Goal: Check status

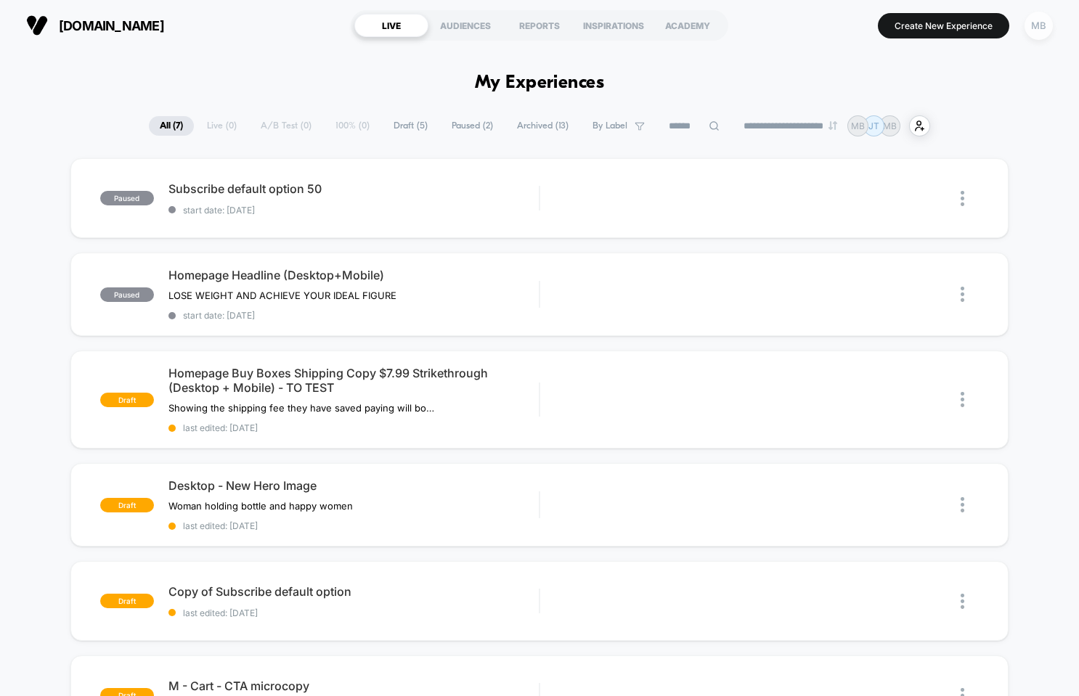
click at [1038, 30] on div "MB" at bounding box center [1038, 26] width 28 height 28
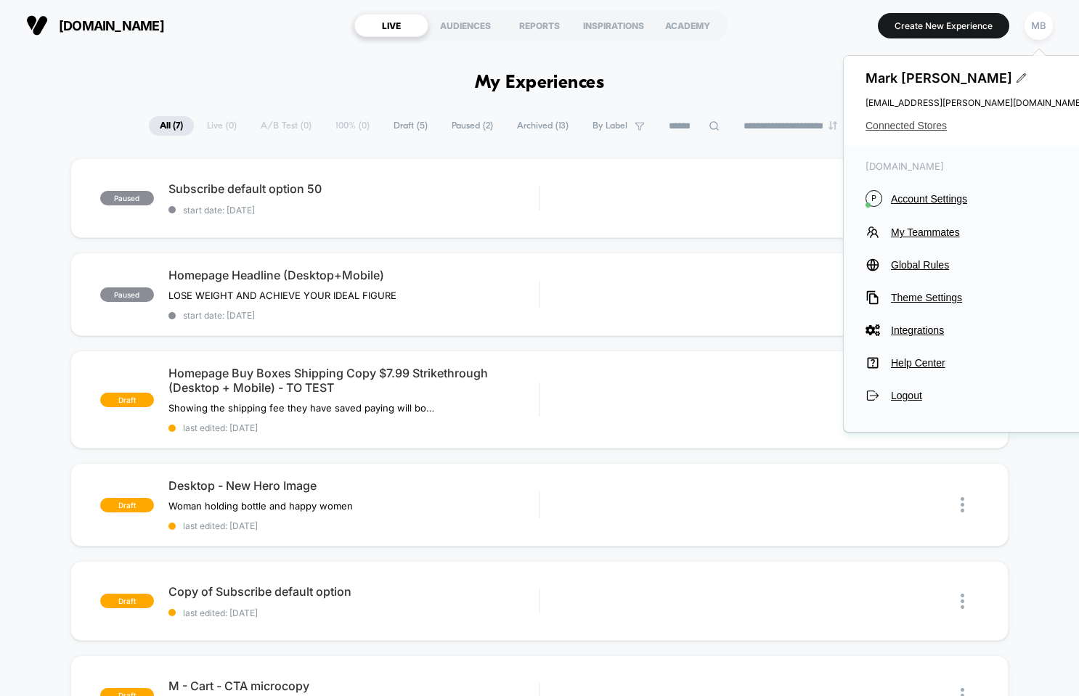
click at [933, 124] on span "Connected Stores" at bounding box center [974, 126] width 218 height 12
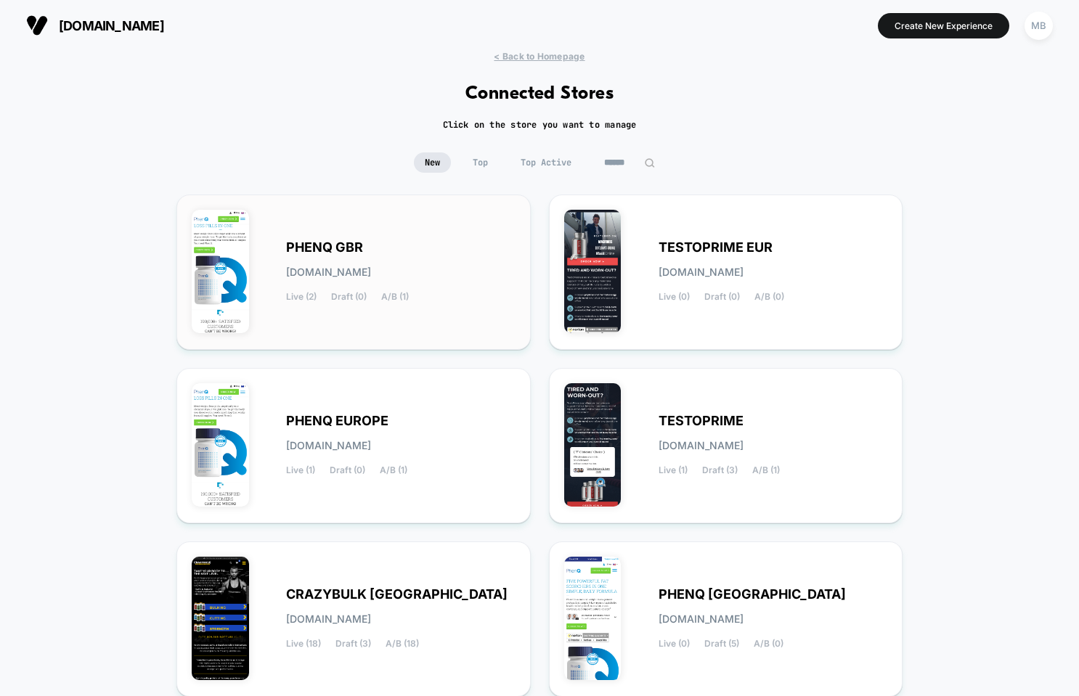
click at [358, 262] on div "PHENQ GBR [DOMAIN_NAME] Live (2) Draft (0) A/B (1)" at bounding box center [400, 272] width 229 height 60
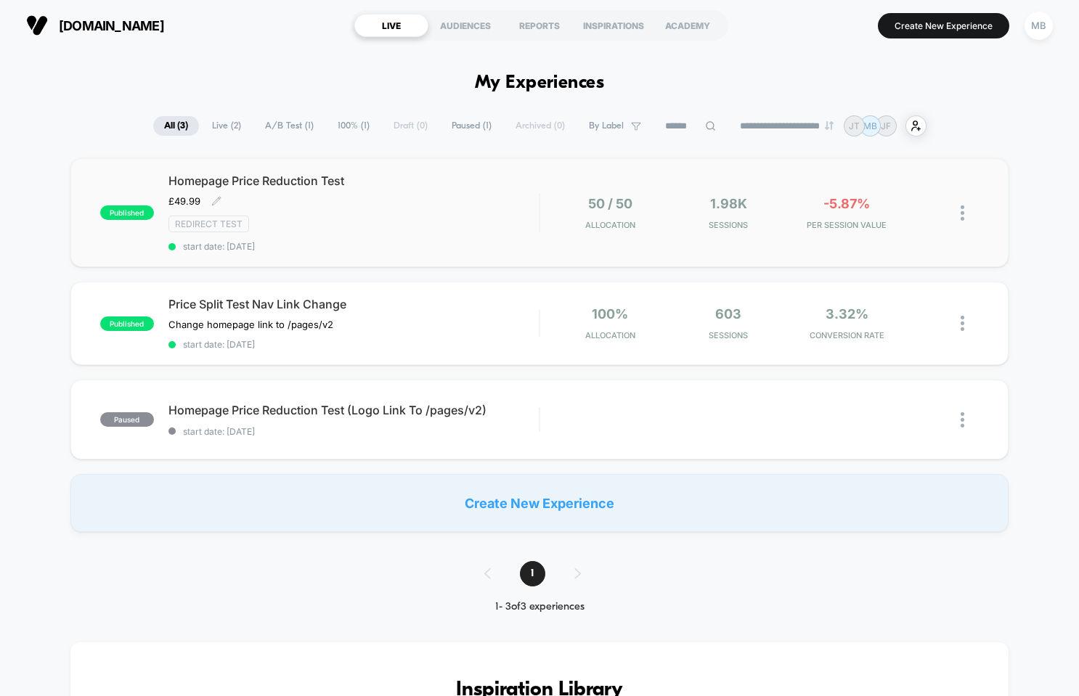
click at [309, 174] on span "Homepage Price Reduction Test" at bounding box center [353, 180] width 371 height 15
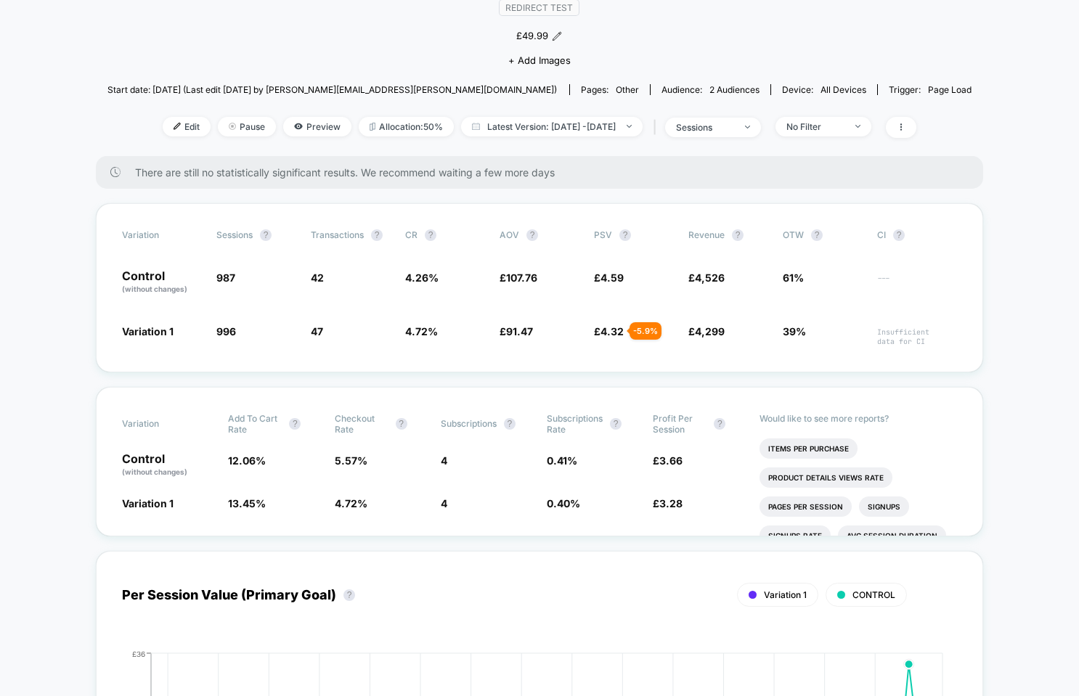
scroll to position [142, 0]
